Goal: Task Accomplishment & Management: Manage account settings

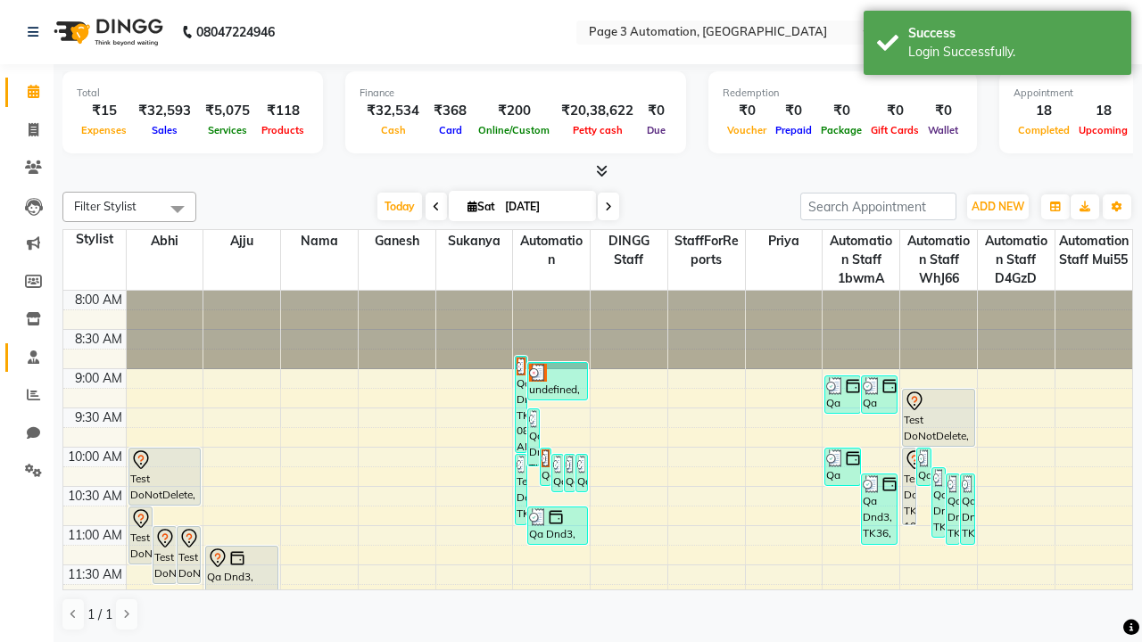
click at [27, 357] on span at bounding box center [33, 358] width 31 height 21
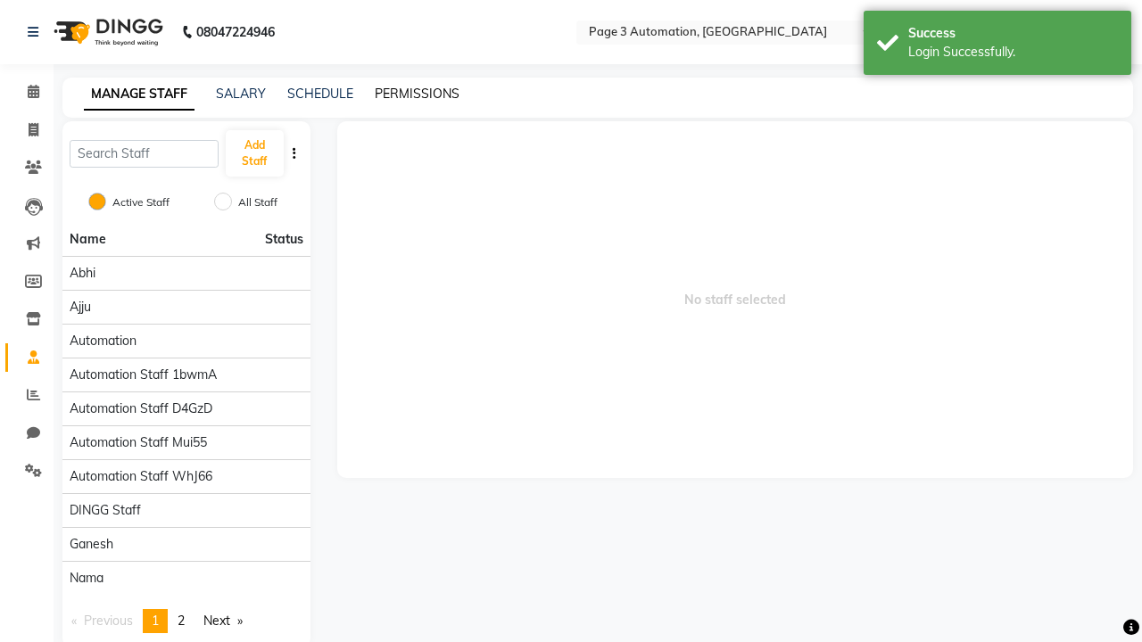
click at [417, 94] on link "PERMISSIONS" at bounding box center [417, 94] width 85 height 16
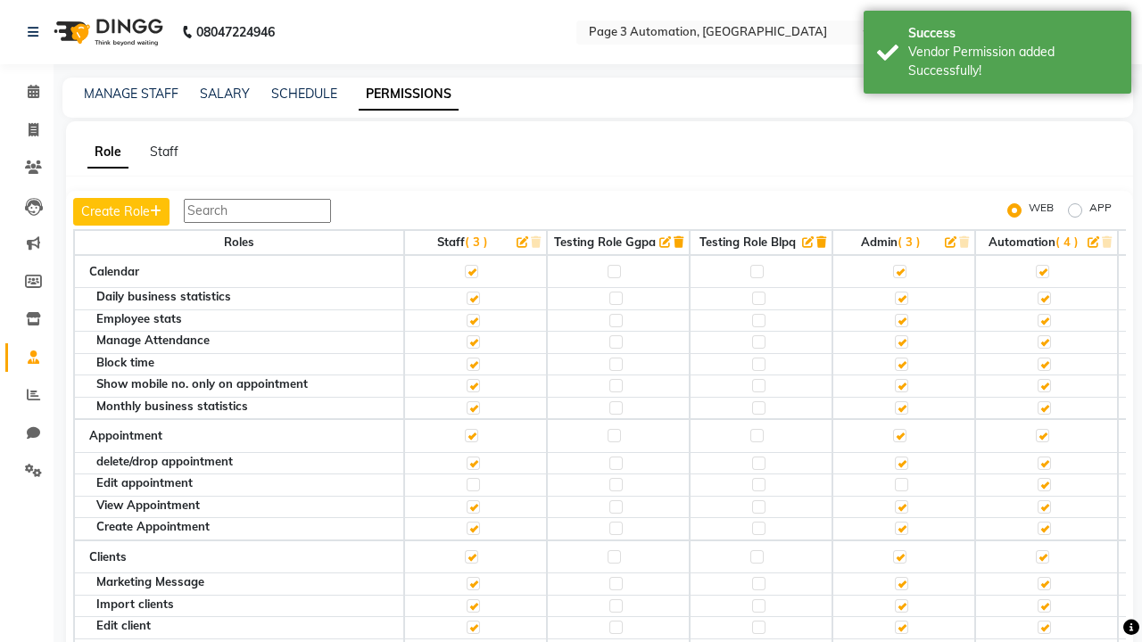
scroll to position [2876, 0]
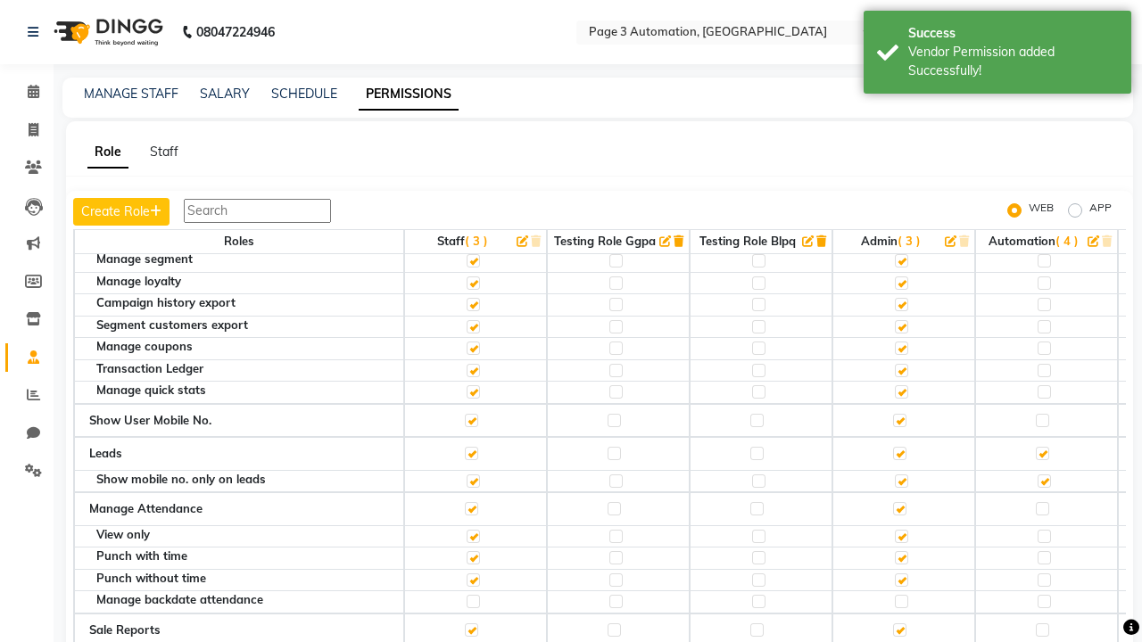
click at [1042, 219] on label at bounding box center [1042, 211] width 13 height 13
click at [1042, 218] on input "checkbox" at bounding box center [1042, 212] width 12 height 12
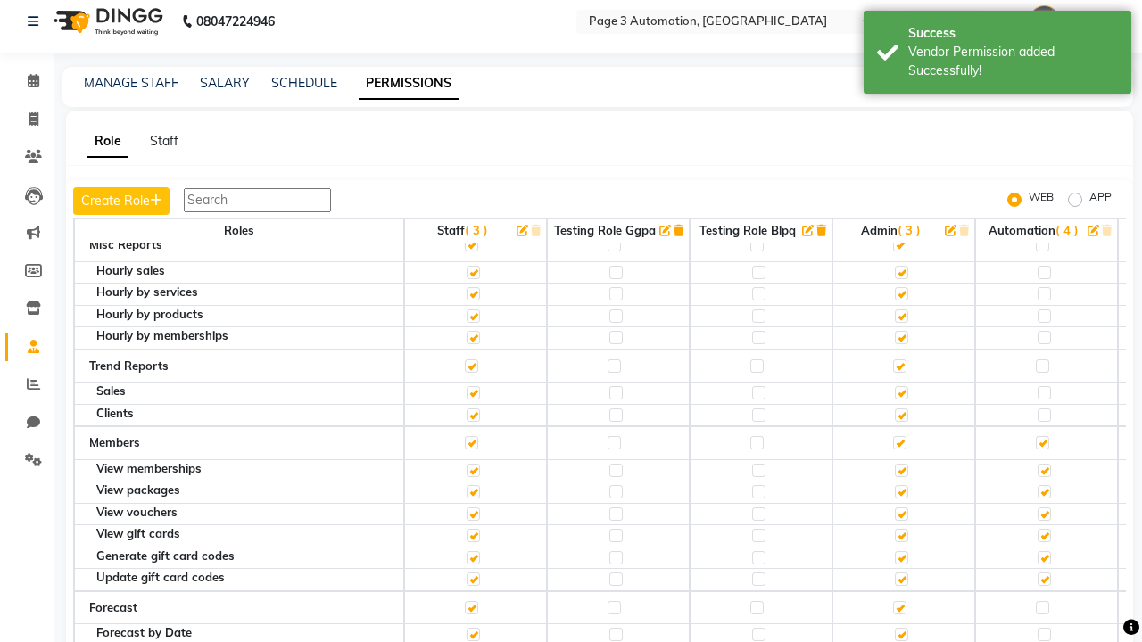
scroll to position [0, 0]
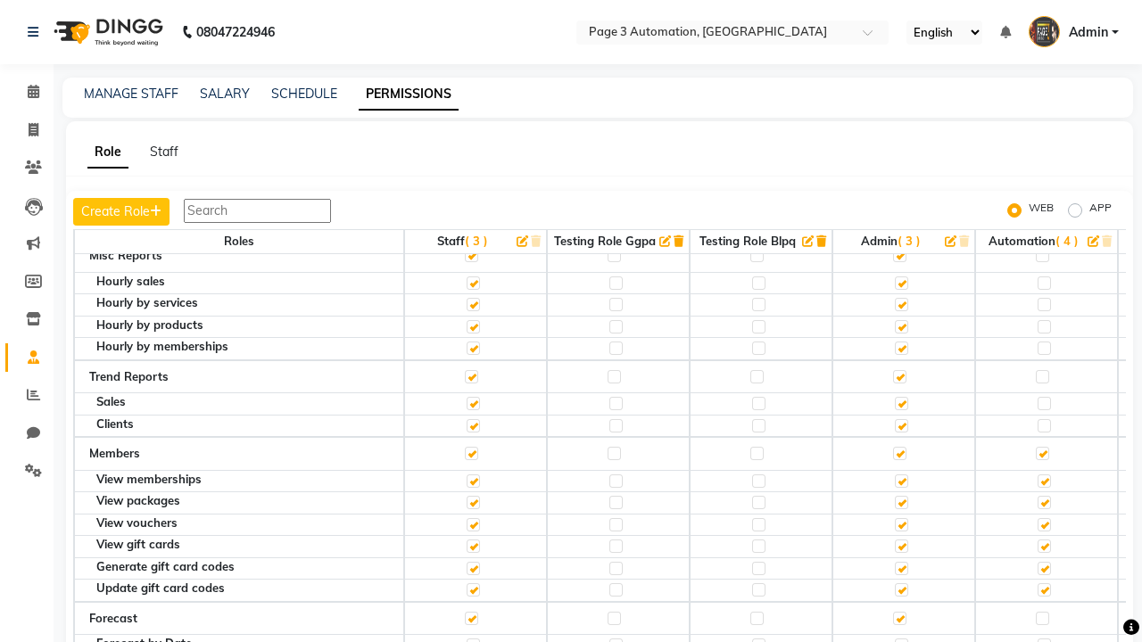
click at [1073, 32] on span "Admin" at bounding box center [1088, 32] width 39 height 19
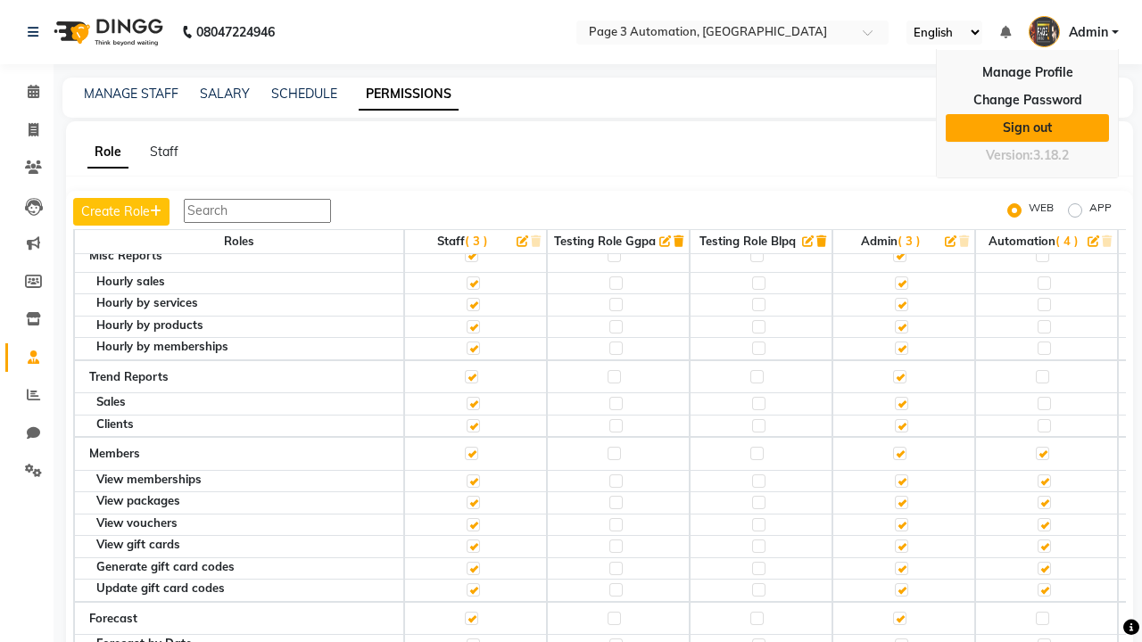
click at [1027, 128] on link "Sign out" at bounding box center [1027, 128] width 163 height 28
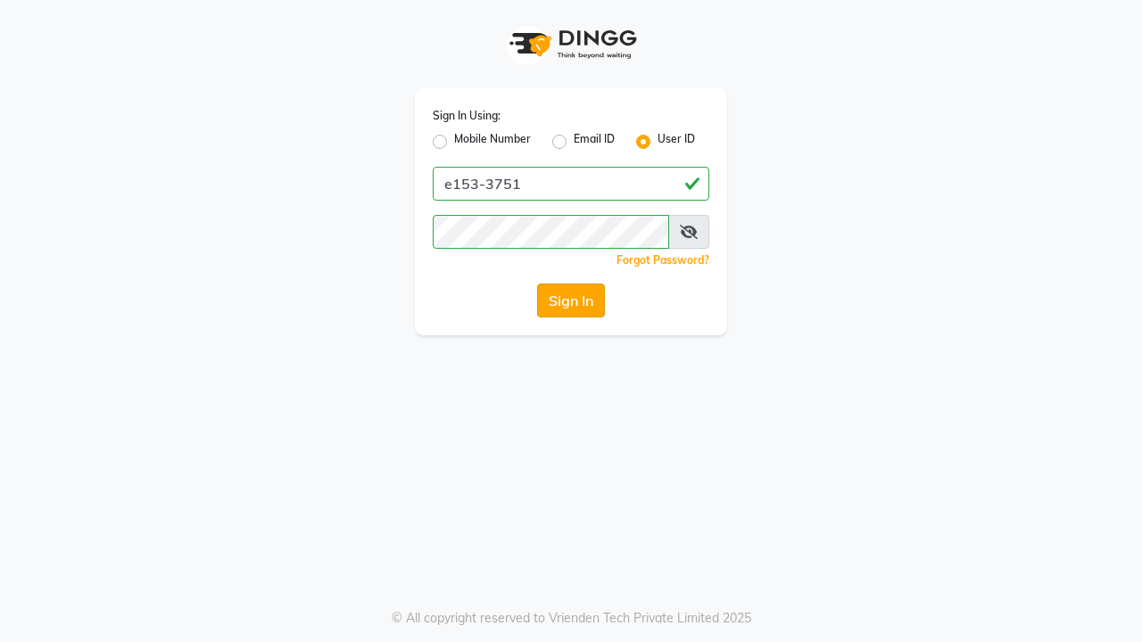
click at [571, 301] on button "Sign In" at bounding box center [571, 301] width 68 height 34
